Goal: Check status: Check status

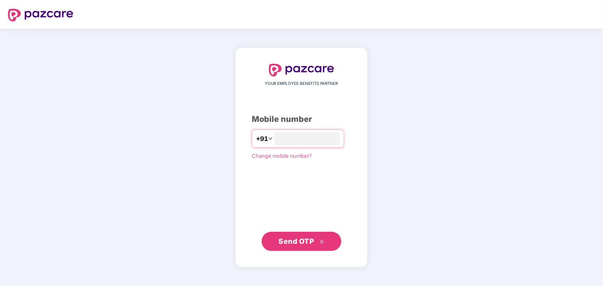
type input "*"
type input "**********"
click at [300, 235] on button "Send OTP" at bounding box center [302, 241] width 80 height 19
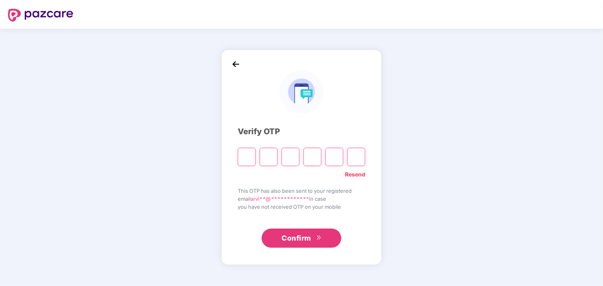
paste input "*"
type input "*"
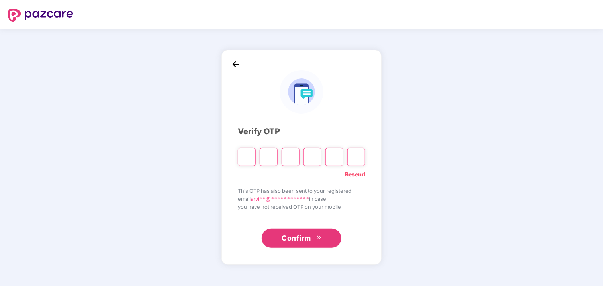
type input "*"
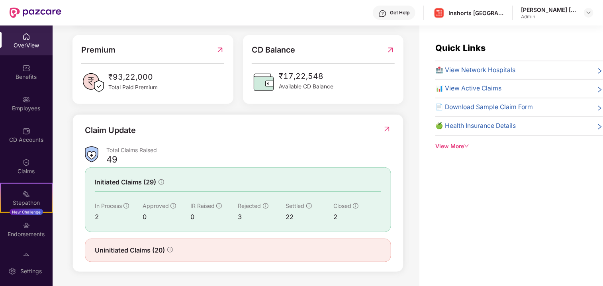
scroll to position [25, 0]
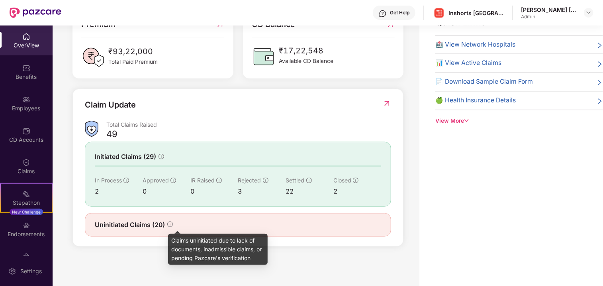
click at [170, 224] on icon "info-circle" at bounding box center [170, 225] width 6 height 6
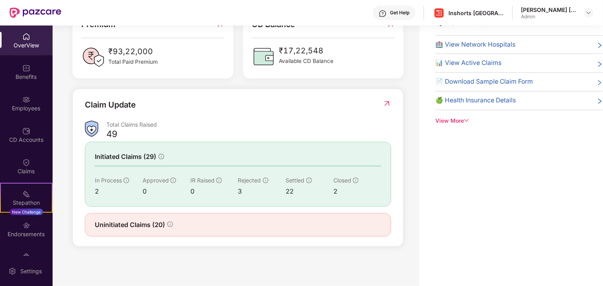
click at [127, 227] on span "Uninitiated Claims (20)" at bounding box center [130, 225] width 70 height 10
click at [387, 100] on img at bounding box center [387, 104] width 8 height 8
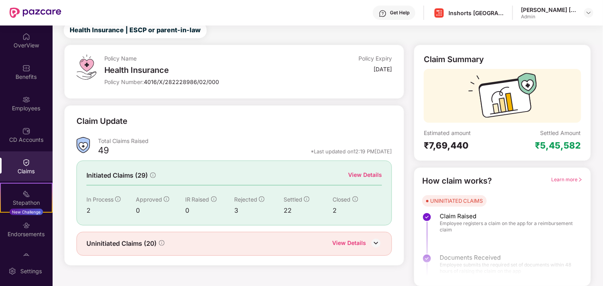
click at [376, 245] on img at bounding box center [376, 243] width 12 height 12
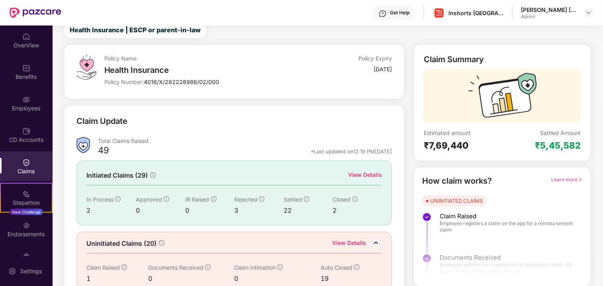
scroll to position [40, 0]
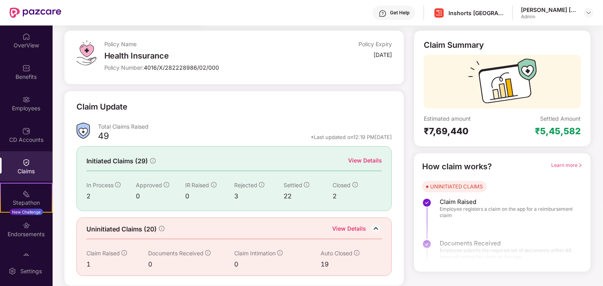
click at [348, 230] on div "View Details" at bounding box center [349, 229] width 34 height 10
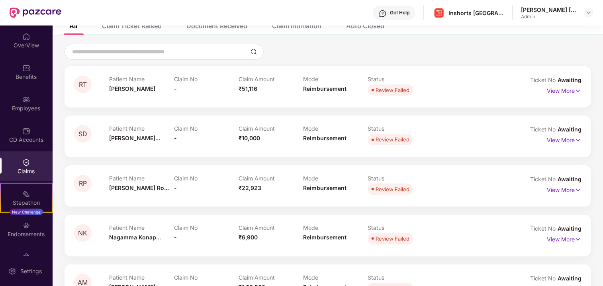
scroll to position [0, 0]
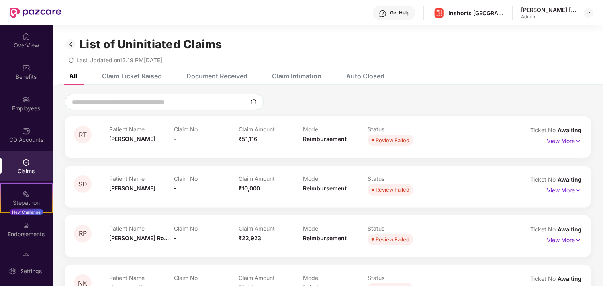
click at [141, 72] on div "Claim Ticket Raised" at bounding box center [132, 76] width 60 height 8
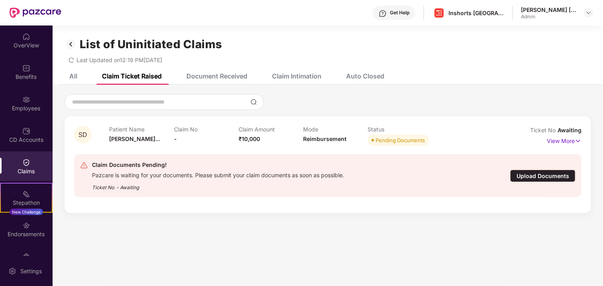
click at [207, 74] on div "Document Received" at bounding box center [216, 76] width 61 height 8
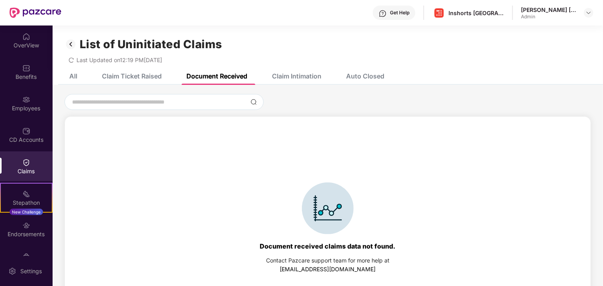
click at [291, 75] on div "Claim Intimation" at bounding box center [296, 76] width 49 height 8
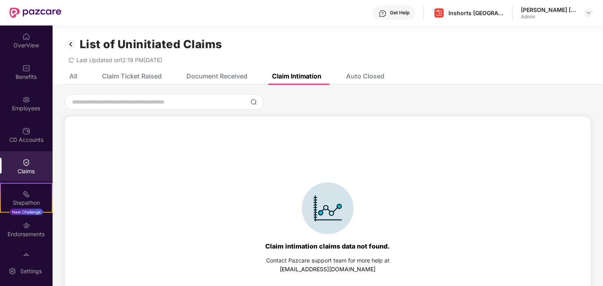
click at [375, 77] on div "Auto Closed" at bounding box center [365, 76] width 38 height 8
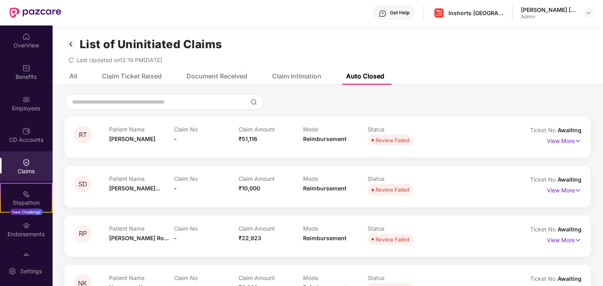
scroll to position [0, 0]
click at [72, 42] on img at bounding box center [71, 44] width 13 height 14
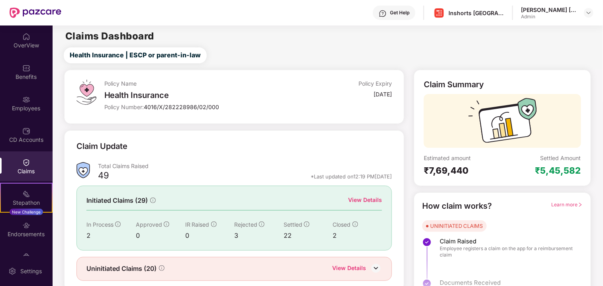
scroll to position [25, 0]
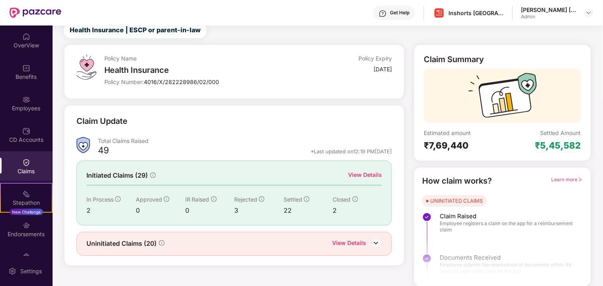
click at [363, 176] on div "View Details" at bounding box center [365, 175] width 34 height 9
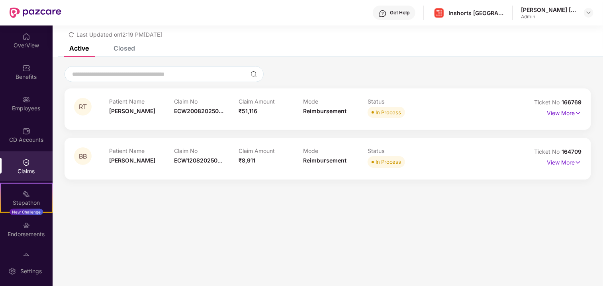
scroll to position [0, 0]
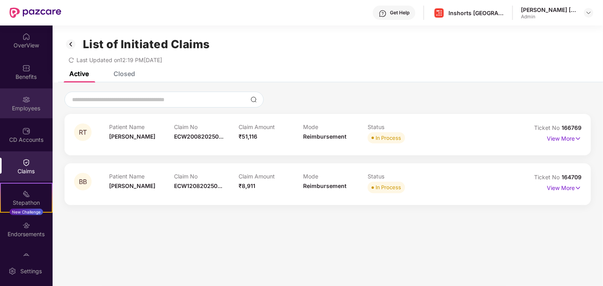
click at [26, 101] on img at bounding box center [26, 100] width 8 height 8
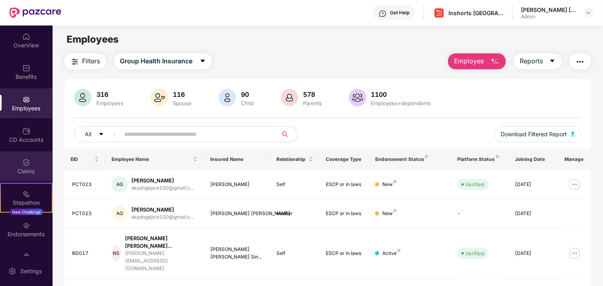
click at [29, 169] on div "Claims" at bounding box center [26, 171] width 53 height 8
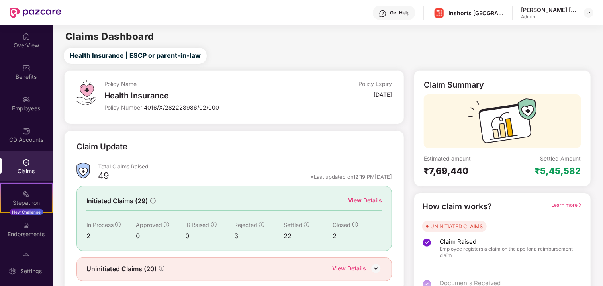
scroll to position [25, 0]
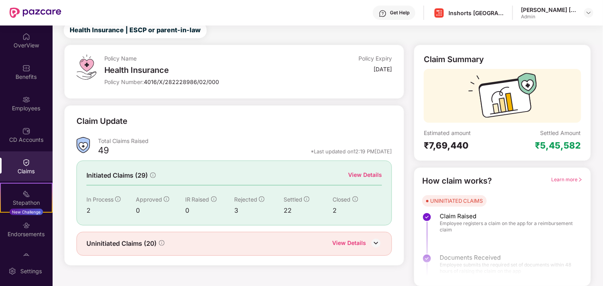
click at [360, 243] on div "View Details" at bounding box center [349, 244] width 34 height 10
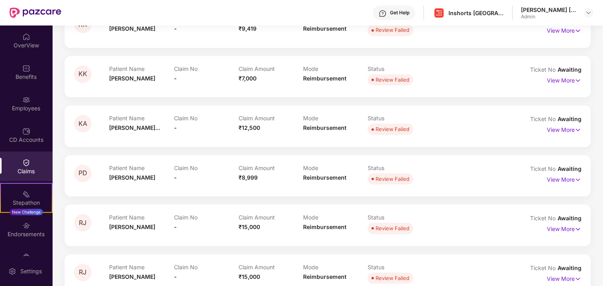
scroll to position [877, 0]
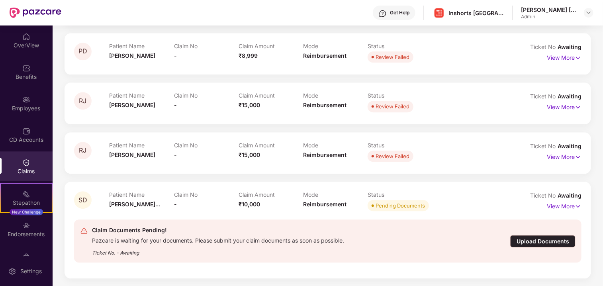
click at [353, 201] on div "Mode Reimbursement" at bounding box center [335, 202] width 65 height 22
click at [559, 209] on p "View More" at bounding box center [564, 205] width 35 height 11
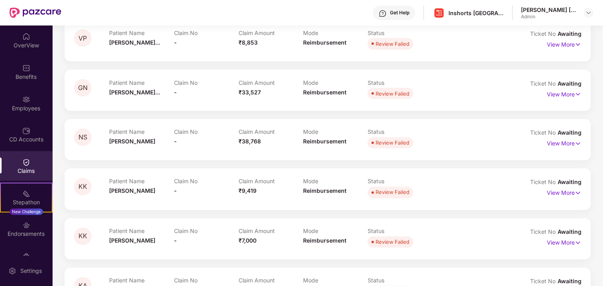
scroll to position [592, 0]
click at [578, 143] on img at bounding box center [578, 143] width 7 height 9
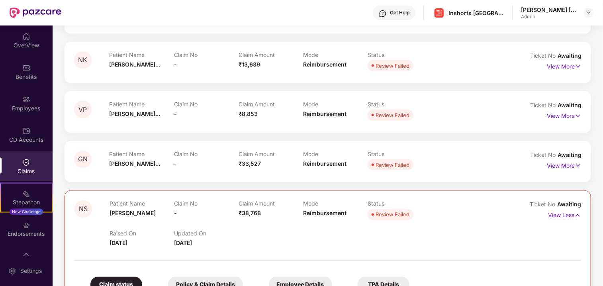
scroll to position [520, 0]
click at [490, 165] on div "Patient Name [PERSON_NAME]... Claim No - Claim Amount ₹33,527 Mode Reimbursemen…" at bounding box center [303, 162] width 388 height 22
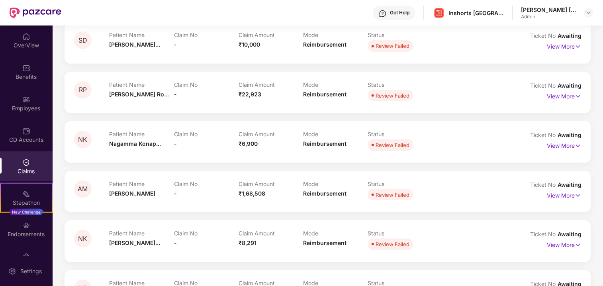
scroll to position [0, 0]
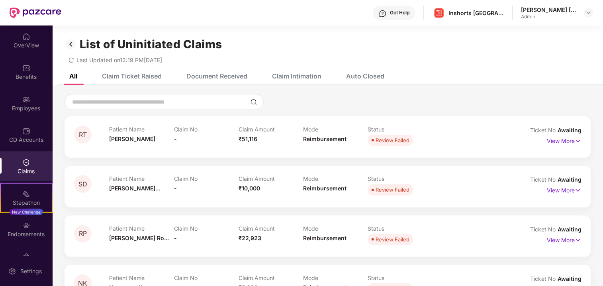
click at [71, 47] on img at bounding box center [71, 44] width 13 height 14
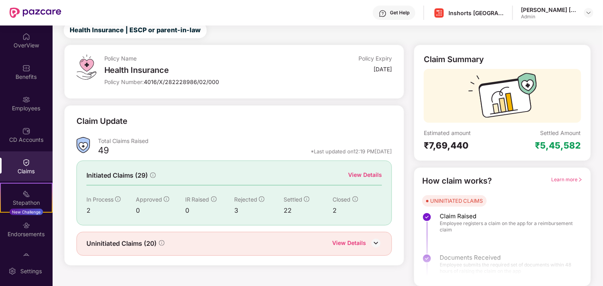
scroll to position [24, 0]
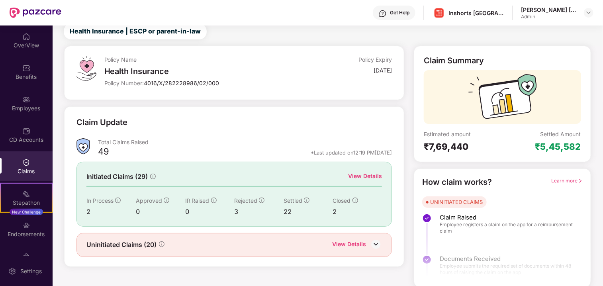
click at [371, 174] on div "View Details" at bounding box center [365, 176] width 34 height 9
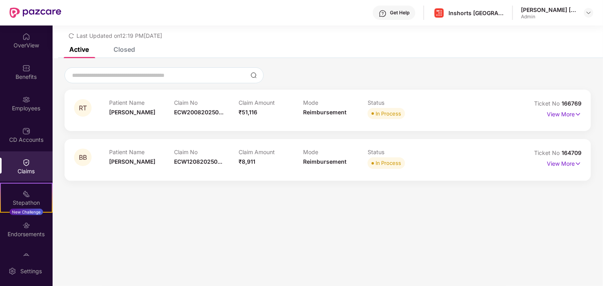
scroll to position [23, 0]
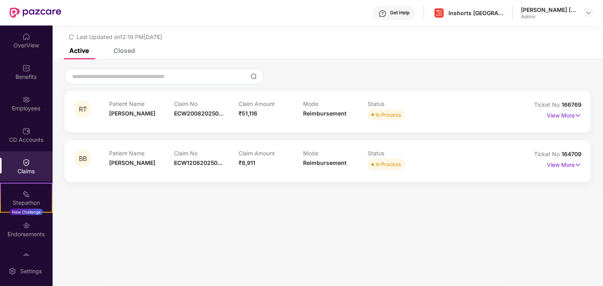
click at [122, 52] on div "Closed" at bounding box center [125, 51] width 22 height 8
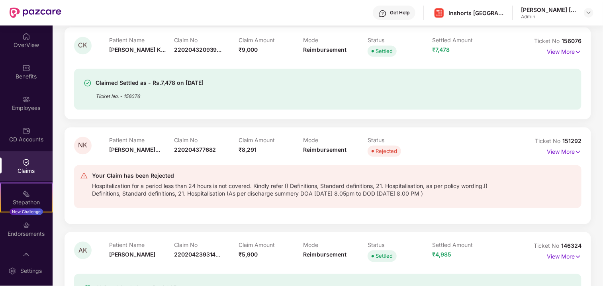
scroll to position [688, 0]
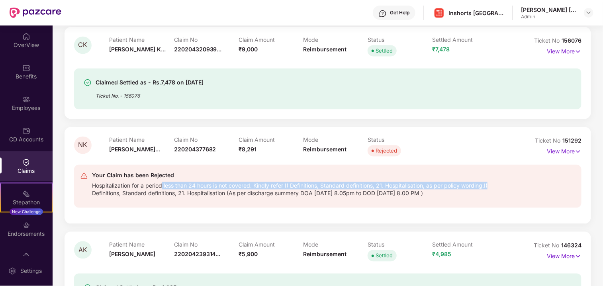
drag, startPoint x: 162, startPoint y: 186, endPoint x: 503, endPoint y: 185, distance: 341.0
click at [503, 185] on div "Your Claim has been Rejected Hospitalization for a period less than 24 hours is…" at bounding box center [328, 186] width 496 height 31
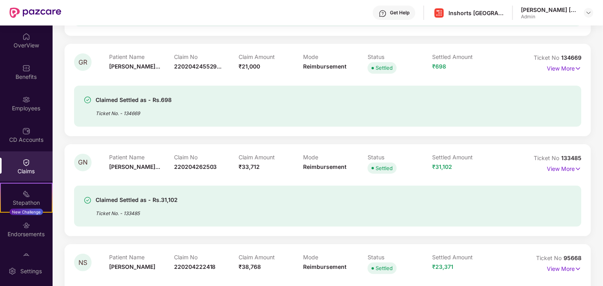
scroll to position [1377, 0]
click at [566, 165] on p "View More" at bounding box center [564, 168] width 35 height 11
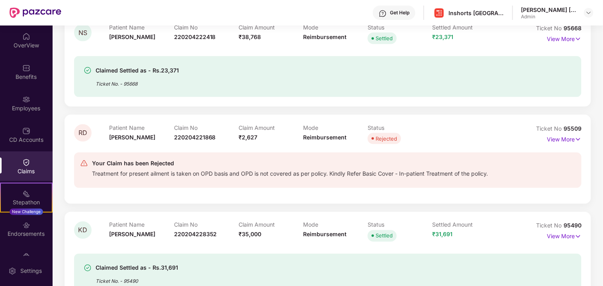
scroll to position [1878, 0]
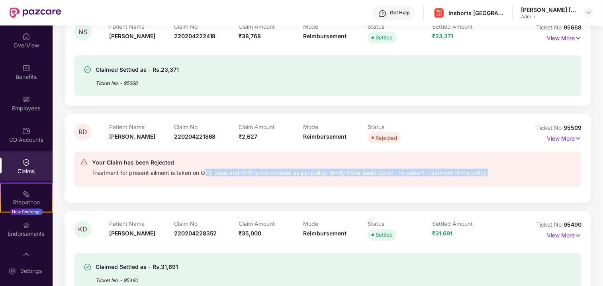
drag, startPoint x: 151, startPoint y: 177, endPoint x: 206, endPoint y: 173, distance: 55.1
click at [206, 173] on div "Your Claim has been Rejected Treatment for present ailment is taken on OPD basi…" at bounding box center [290, 170] width 396 height 24
click at [229, 173] on div "Treatment for present ailment is taken on OPD basis and OPD is not covered as p…" at bounding box center [290, 171] width 396 height 9
drag, startPoint x: 328, startPoint y: 173, endPoint x: 420, endPoint y: 173, distance: 92.0
click at [420, 173] on div "Treatment for present ailment is taken on OPD basis and OPD is not covered as p…" at bounding box center [290, 171] width 396 height 9
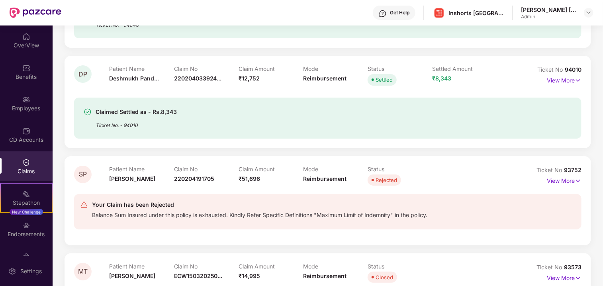
scroll to position [2700, 0]
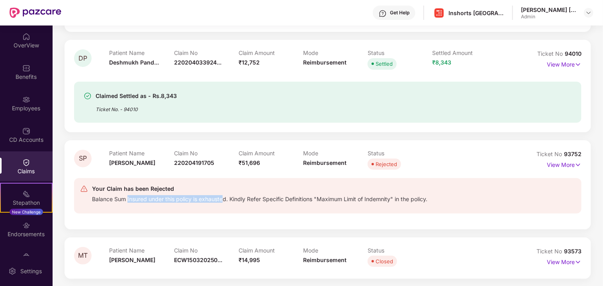
drag, startPoint x: 128, startPoint y: 200, endPoint x: 226, endPoint y: 198, distance: 97.2
click at [226, 198] on div "Balance Sum Insured under this policy is exhausted. Kindly Refer Specific Defin…" at bounding box center [259, 198] width 335 height 9
click at [578, 165] on img at bounding box center [578, 165] width 7 height 9
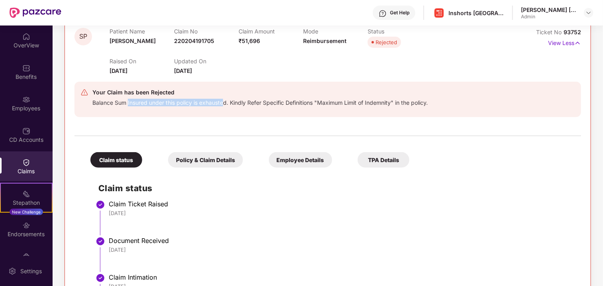
scroll to position [2823, 0]
click at [121, 104] on div "Balance Sum Insured under this policy is exhausted. Kindly Refer Specific Defin…" at bounding box center [259, 101] width 335 height 9
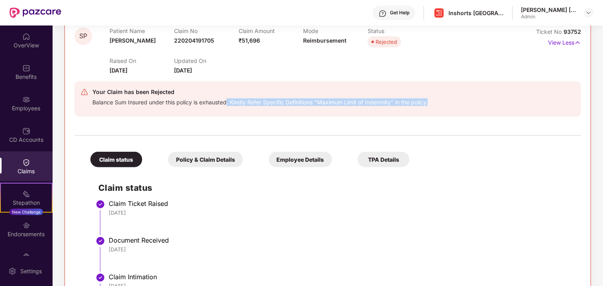
drag, startPoint x: 228, startPoint y: 104, endPoint x: 413, endPoint y: 108, distance: 184.5
click at [432, 101] on div "Your Claim has been Rejected Balance Sum Insured under this policy is exhausted…" at bounding box center [286, 99] width 412 height 24
click at [380, 106] on div at bounding box center [259, 108] width 335 height 5
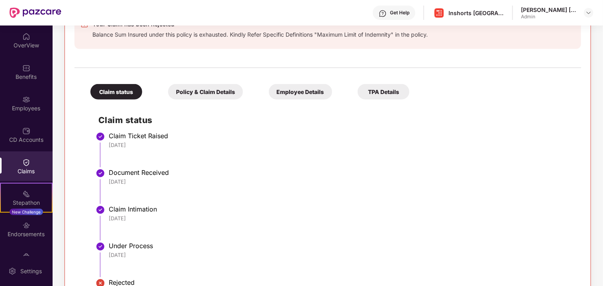
scroll to position [2971, 0]
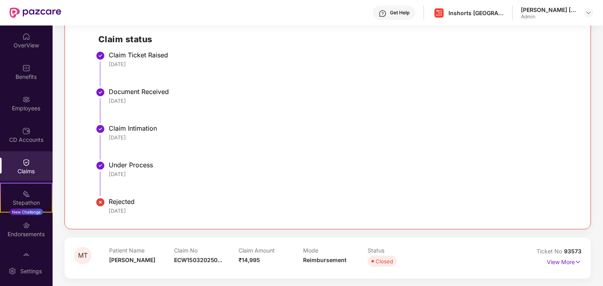
click at [369, 136] on div "[DATE]" at bounding box center [341, 137] width 465 height 7
click at [563, 261] on p "View More" at bounding box center [564, 261] width 35 height 11
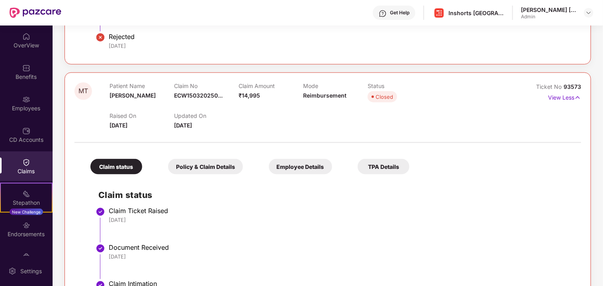
scroll to position [3136, 0]
click at [200, 162] on div "Policy & Claim Details" at bounding box center [205, 167] width 75 height 16
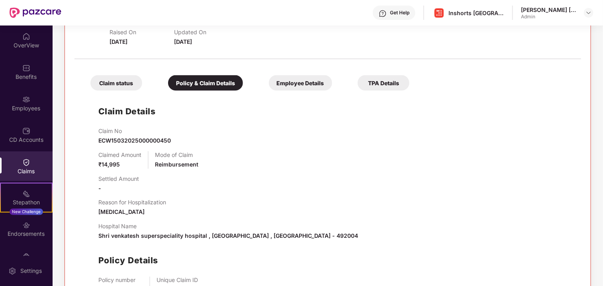
scroll to position [3220, 0]
drag, startPoint x: 188, startPoint y: 212, endPoint x: 226, endPoint y: 217, distance: 37.8
click at [226, 217] on div "Claim No ECW15032025000000450 Claimed Amount ₹14,995 Mode of Claim Reimbursemen…" at bounding box center [335, 225] width 475 height 197
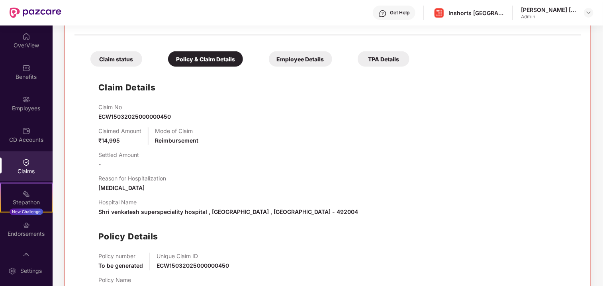
scroll to position [3237, 0]
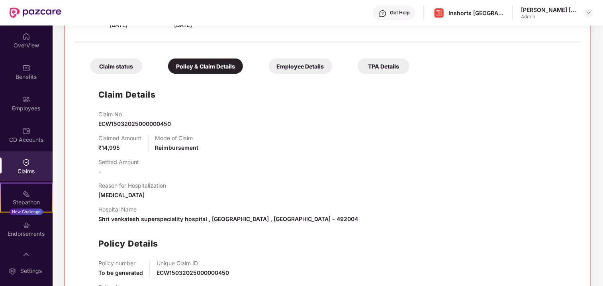
click at [307, 61] on div "Employee Details" at bounding box center [300, 67] width 63 height 16
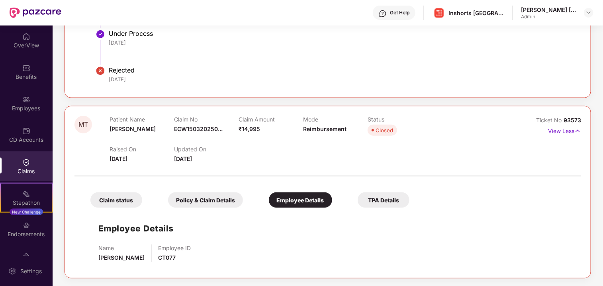
scroll to position [3102, 0]
click at [381, 198] on div "TPA Details" at bounding box center [384, 201] width 52 height 16
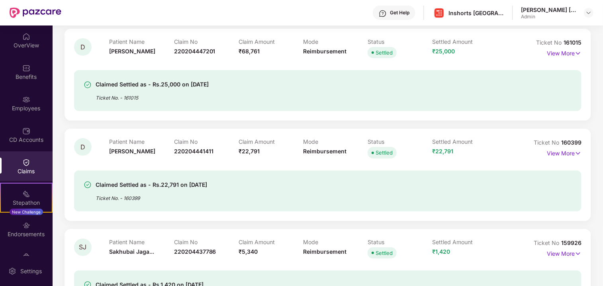
scroll to position [0, 0]
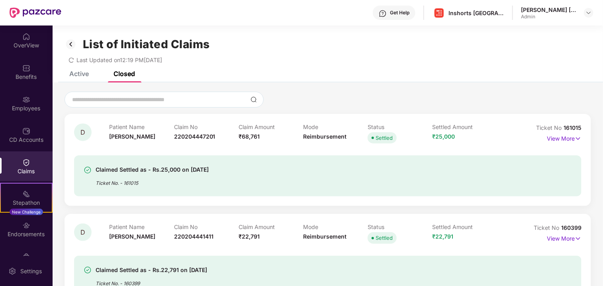
click at [22, 173] on div "Claims" at bounding box center [26, 171] width 53 height 8
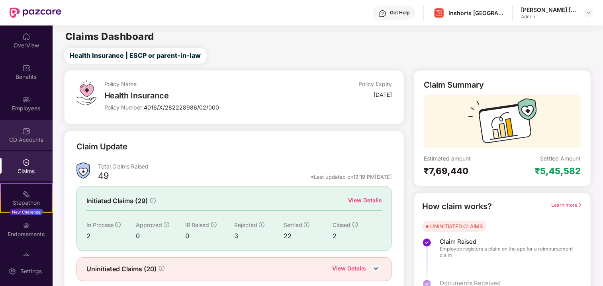
click at [26, 141] on div "CD Accounts" at bounding box center [26, 140] width 53 height 8
